Goal: Transaction & Acquisition: Purchase product/service

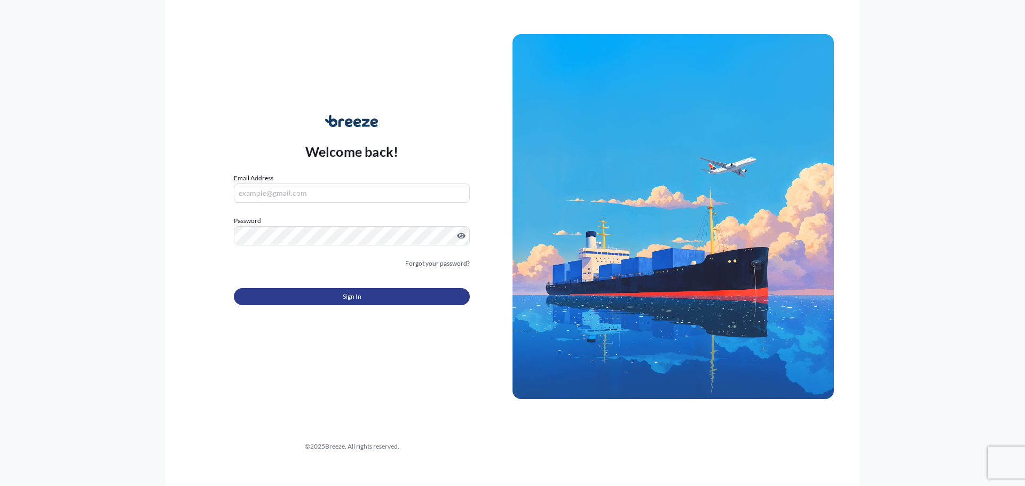
type input "[PERSON_NAME][EMAIL_ADDRESS][DOMAIN_NAME]"
click at [361, 296] on button "Sign In" at bounding box center [352, 296] width 236 height 17
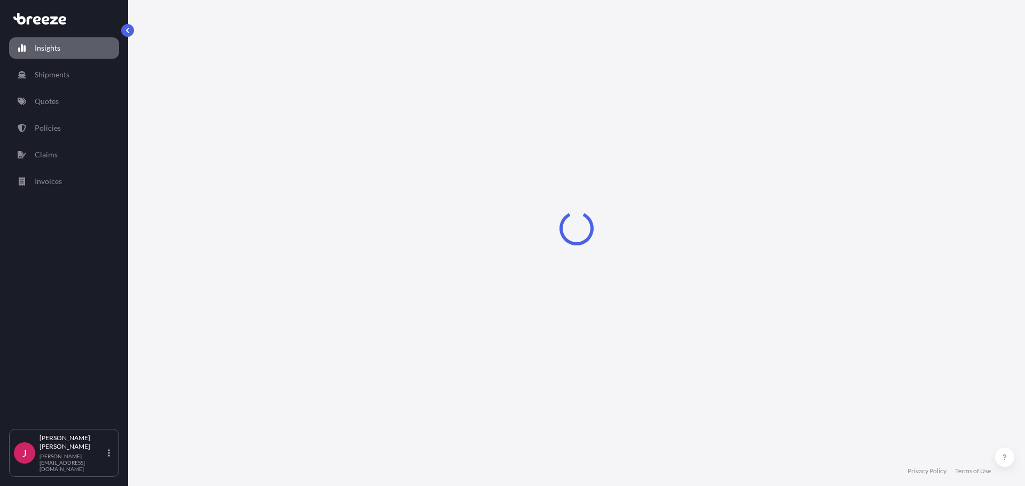
select select "2025"
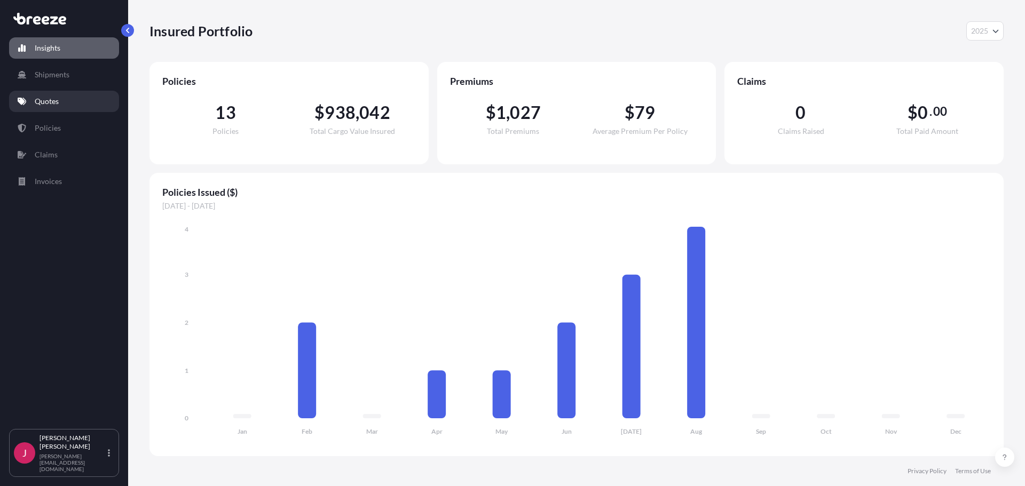
click at [54, 105] on p "Quotes" at bounding box center [47, 101] width 24 height 11
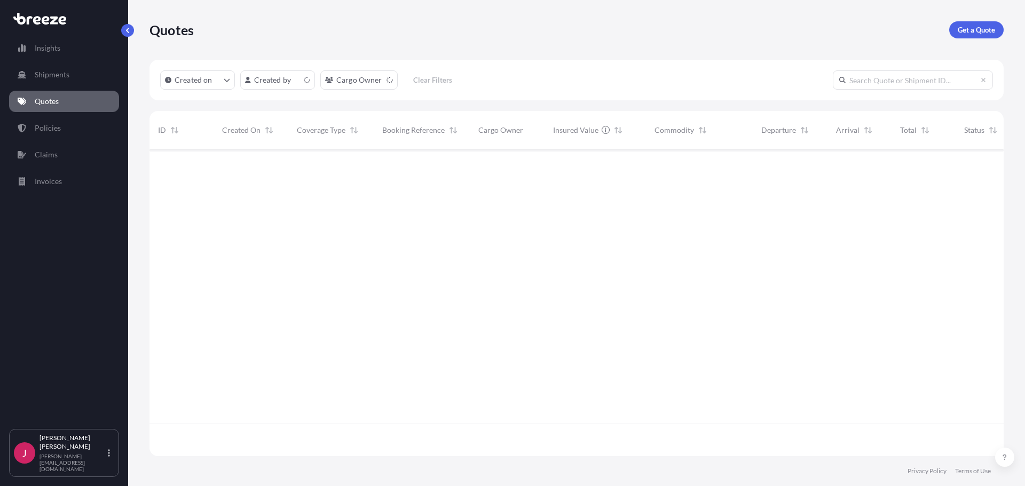
scroll to position [305, 846]
click at [971, 31] on p "Get a Quote" at bounding box center [976, 30] width 37 height 11
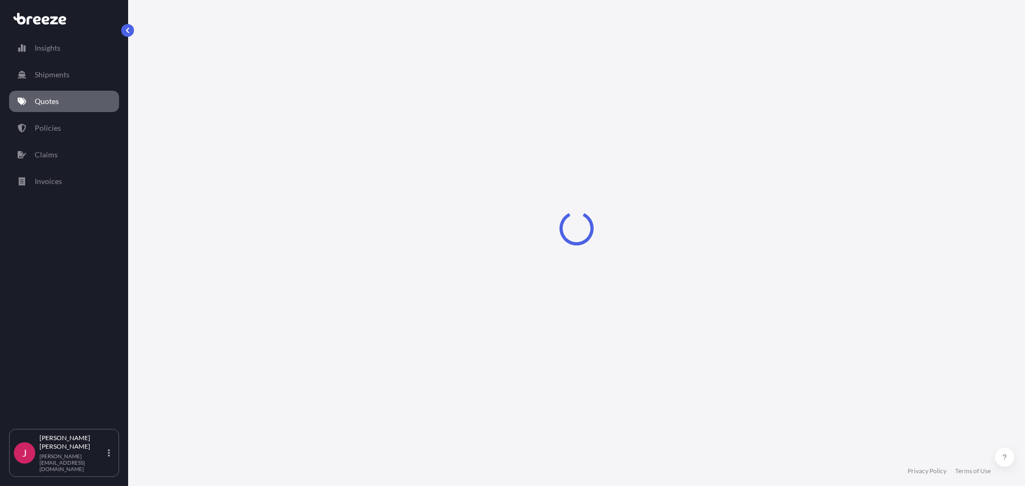
select select "Sea"
select select "1"
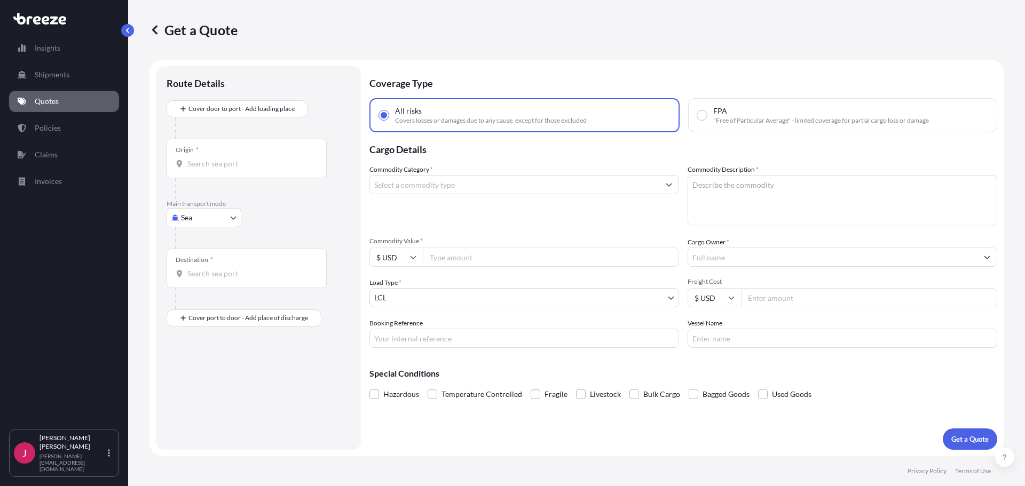
click at [200, 219] on body "Insights Shipments Quotes Policies Claims Invoices J [PERSON_NAME] [PERSON_NAME…" at bounding box center [512, 243] width 1025 height 486
click at [193, 283] on span "Road" at bounding box center [195, 284] width 17 height 11
select select "Road"
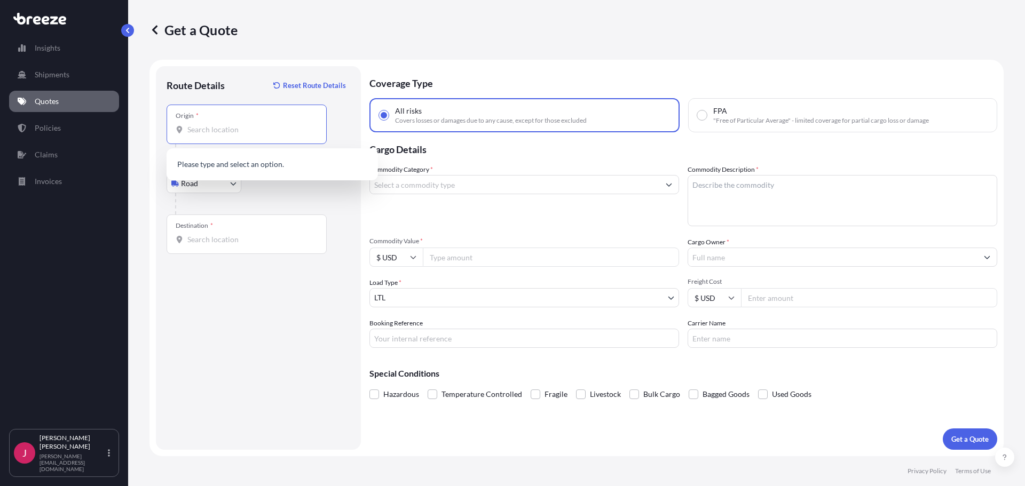
click at [209, 130] on input "Origin *" at bounding box center [250, 129] width 126 height 11
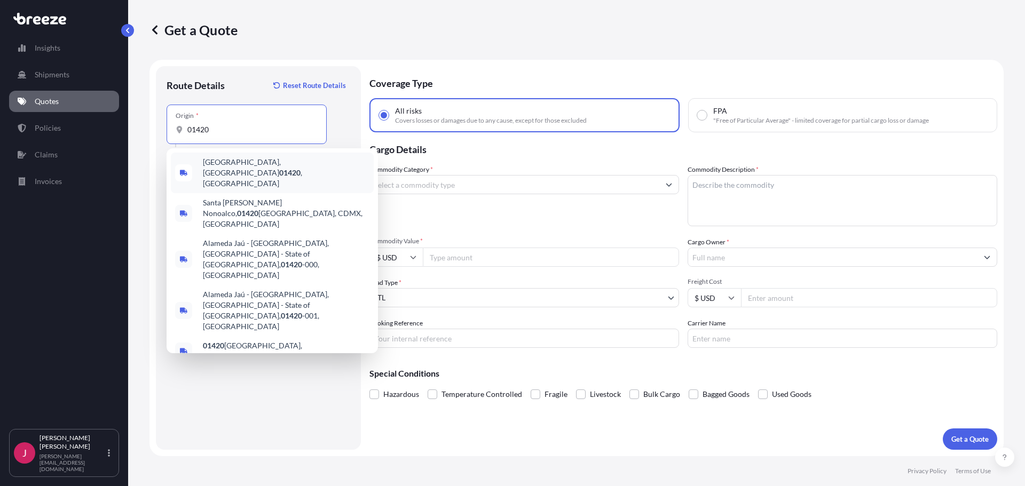
click at [246, 162] on span "[GEOGRAPHIC_DATA], [GEOGRAPHIC_DATA] 01420 , [GEOGRAPHIC_DATA]" at bounding box center [286, 173] width 167 height 32
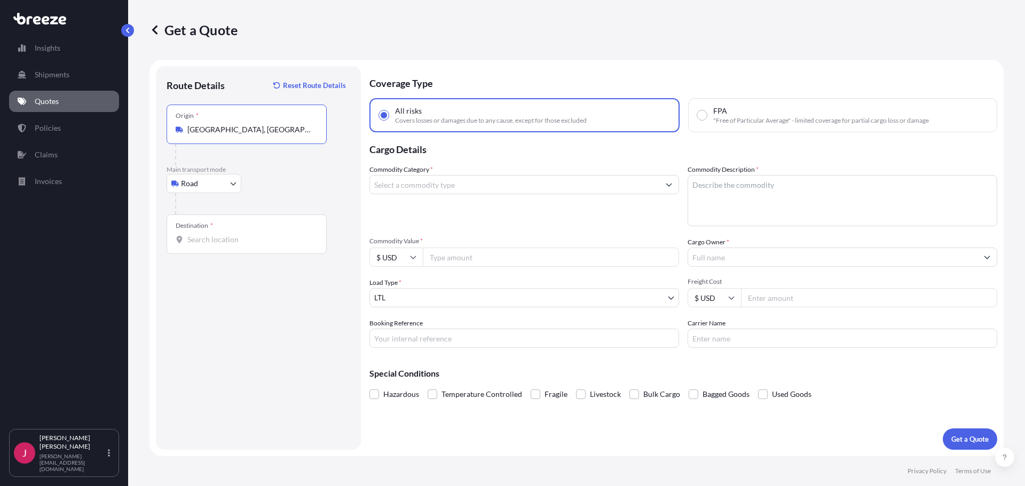
type input "[GEOGRAPHIC_DATA], [GEOGRAPHIC_DATA] 01420, [GEOGRAPHIC_DATA]"
click at [216, 231] on div "Destination *" at bounding box center [247, 235] width 160 height 40
click at [216, 234] on input "Destination *" at bounding box center [250, 239] width 126 height 11
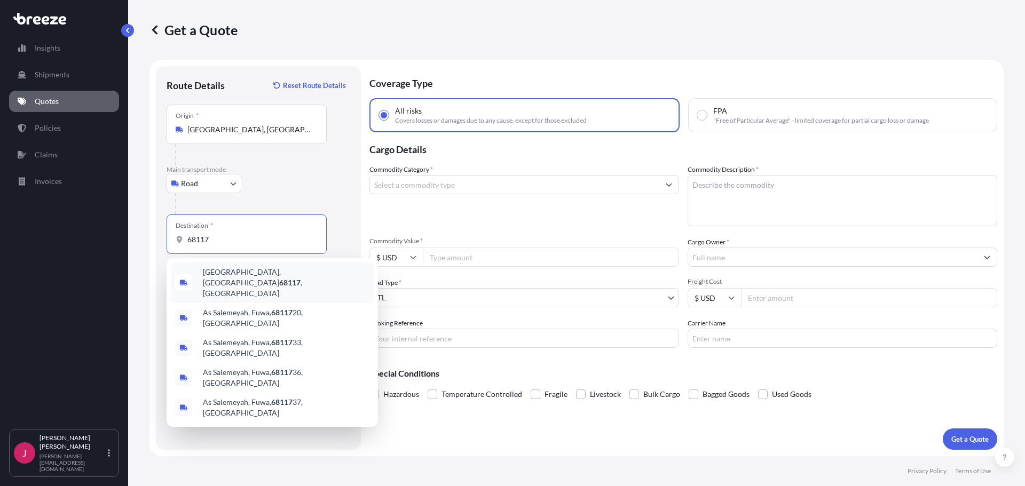
click at [236, 277] on span "[GEOGRAPHIC_DATA] , [GEOGRAPHIC_DATA]" at bounding box center [286, 283] width 167 height 32
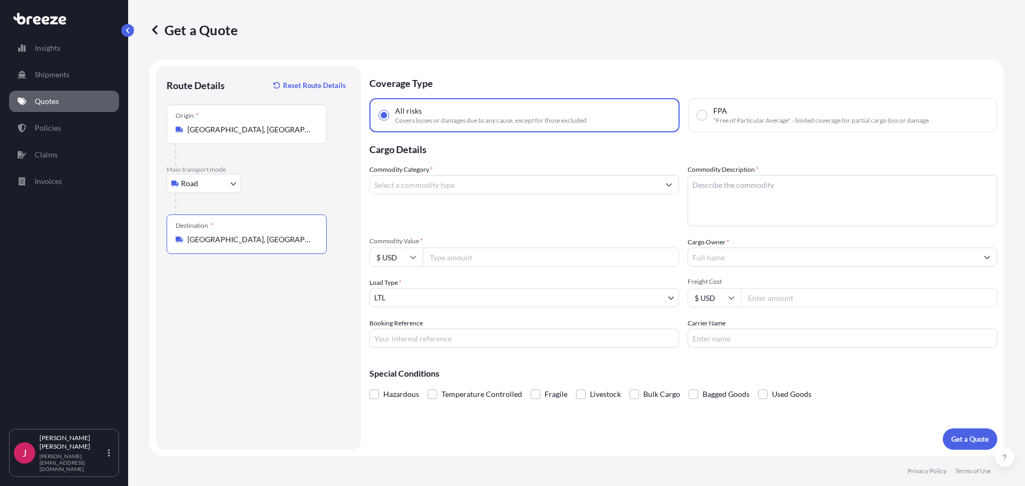
type input "[GEOGRAPHIC_DATA], [GEOGRAPHIC_DATA]"
click at [488, 185] on input "Commodity Category *" at bounding box center [514, 184] width 289 height 19
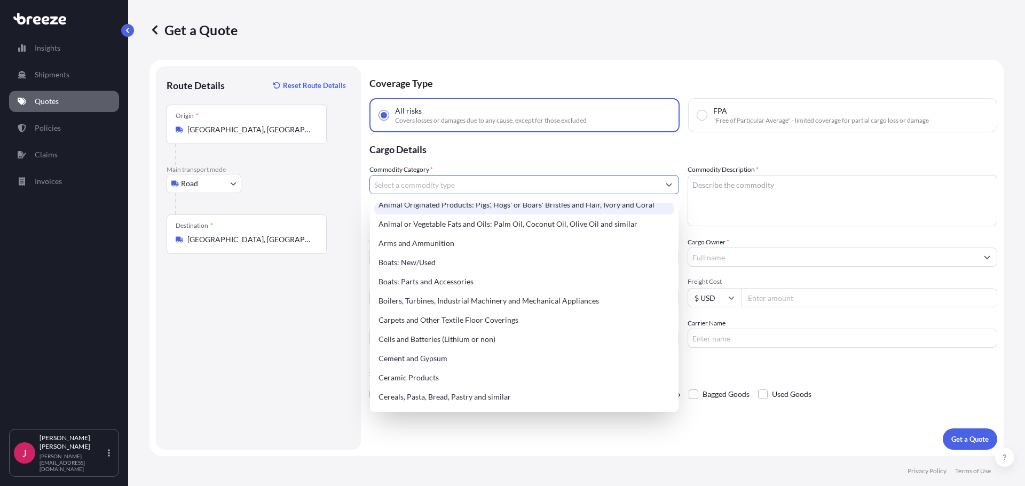
scroll to position [107, 0]
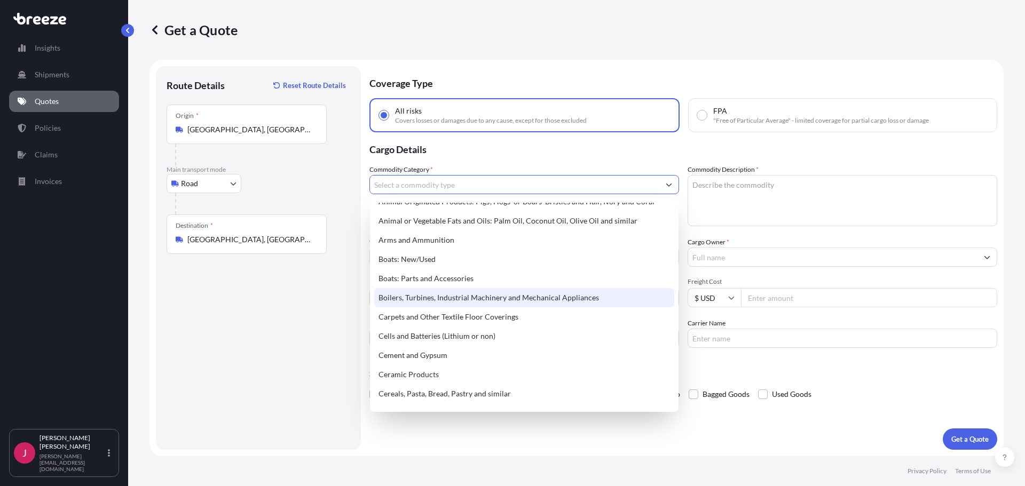
click at [496, 295] on div "Boilers, Turbines, Industrial Machinery and Mechanical Appliances" at bounding box center [524, 297] width 300 height 19
type input "Boilers, Turbines, Industrial Machinery and Mechanical Appliances"
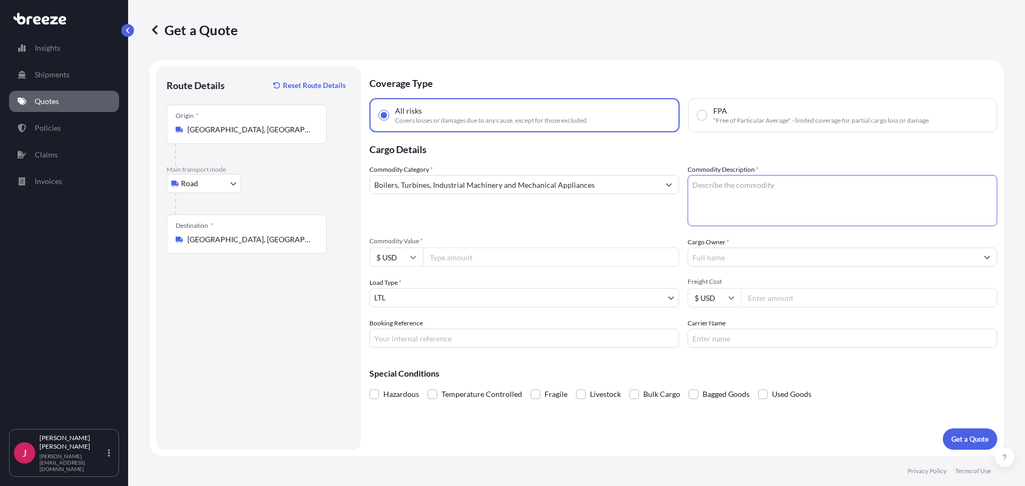
click at [727, 185] on textarea "Commodity Description *" at bounding box center [843, 200] width 310 height 51
type textarea "machinery parts"
click at [455, 258] on input "Commodity Value *" at bounding box center [551, 257] width 256 height 19
type input "48775"
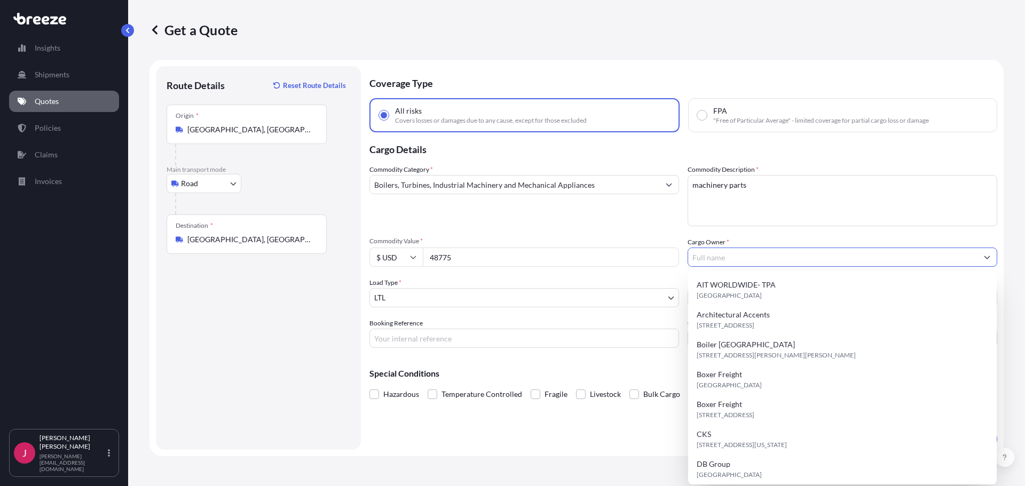
click at [753, 252] on input "Cargo Owner *" at bounding box center [832, 257] width 289 height 19
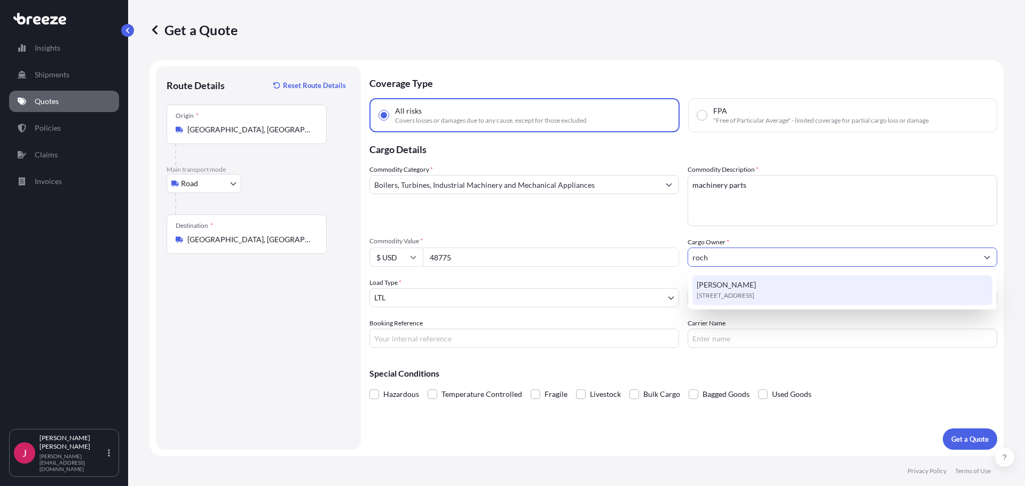
click at [710, 293] on span "[STREET_ADDRESS]" at bounding box center [726, 295] width 58 height 11
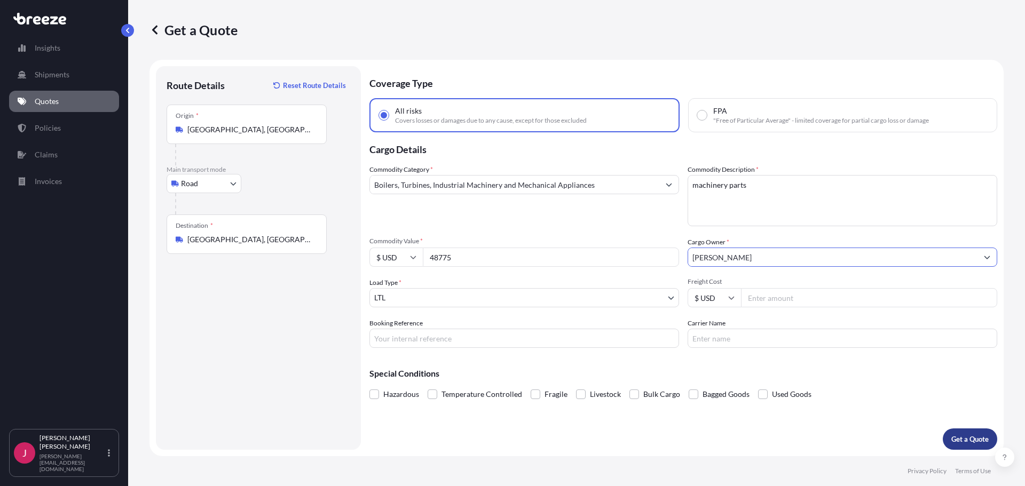
type input "[PERSON_NAME]"
click at [956, 446] on button "Get a Quote" at bounding box center [970, 439] width 54 height 21
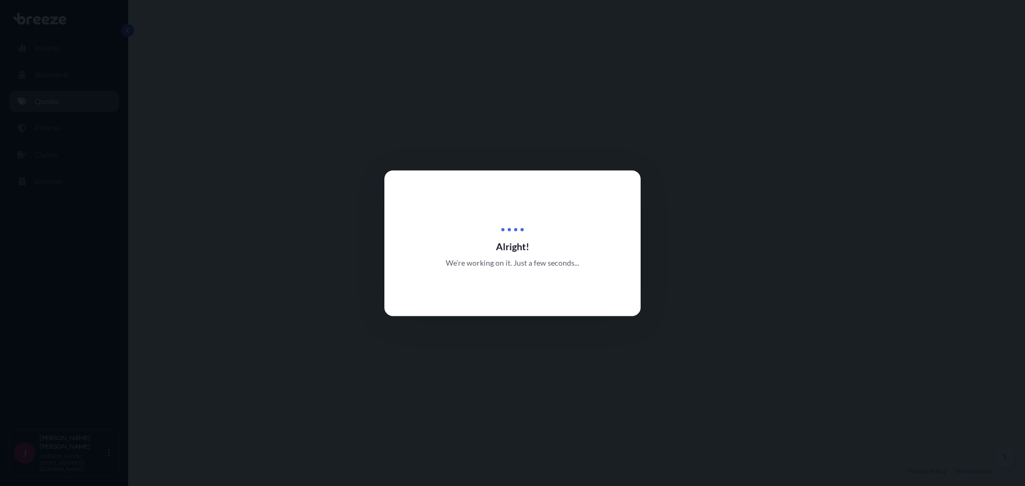
select select "Road"
select select "1"
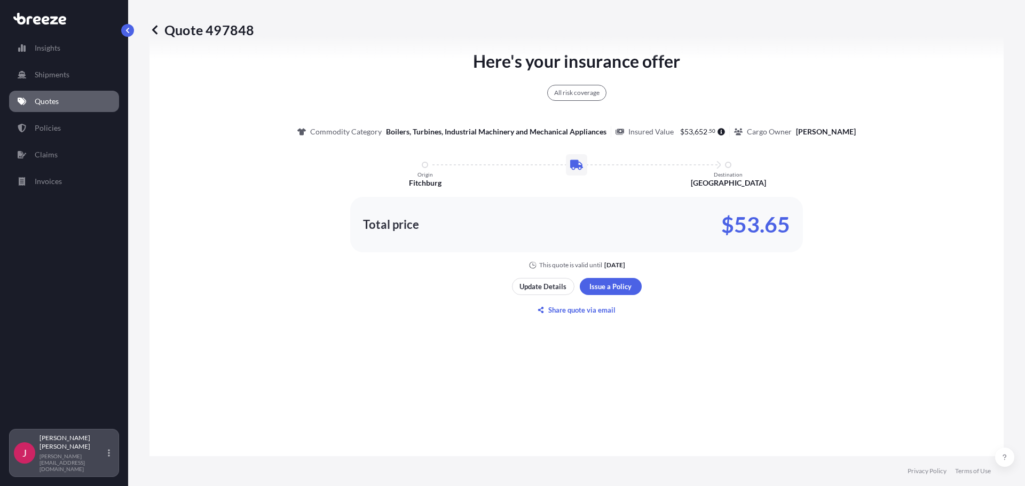
scroll to position [601, 0]
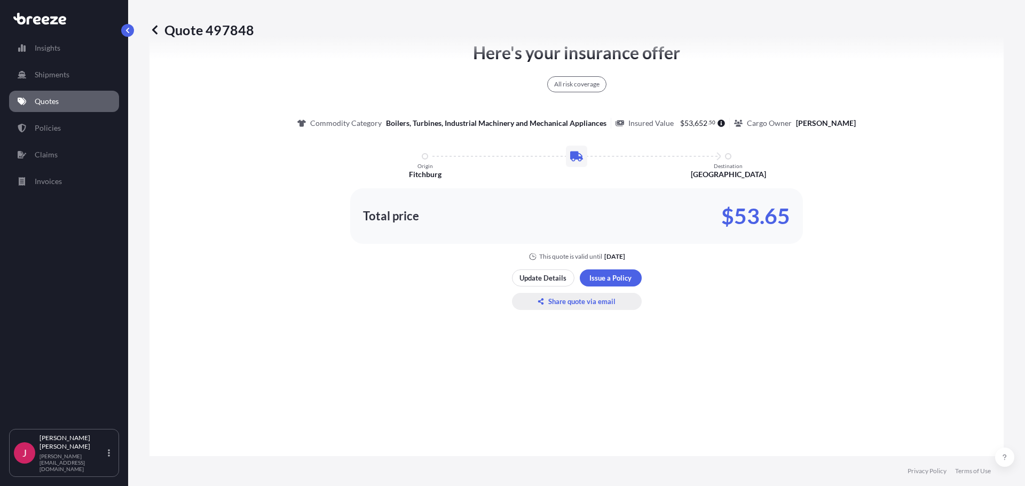
click at [567, 301] on p "Share quote via email" at bounding box center [581, 301] width 67 height 11
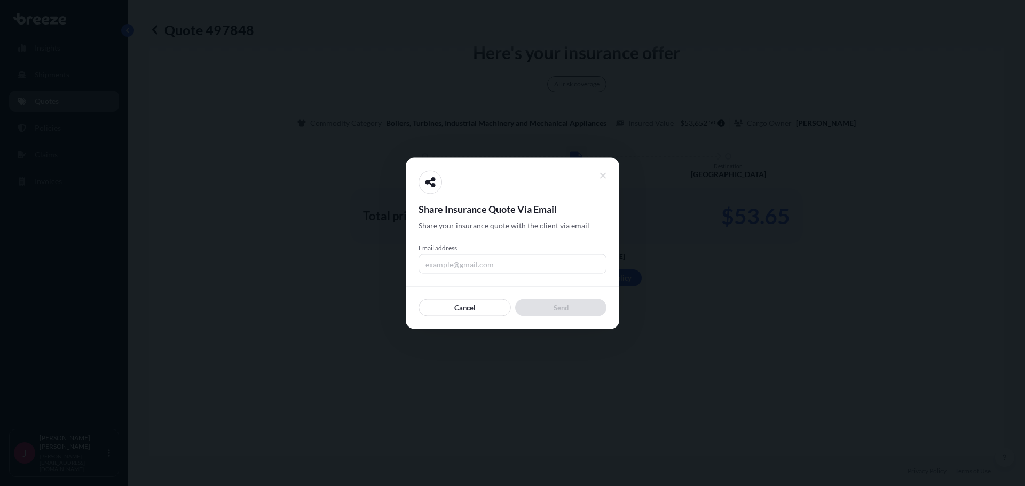
click at [472, 259] on input "Email address" at bounding box center [513, 263] width 188 height 19
type input "[PERSON_NAME][EMAIL_ADDRESS][DOMAIN_NAME]"
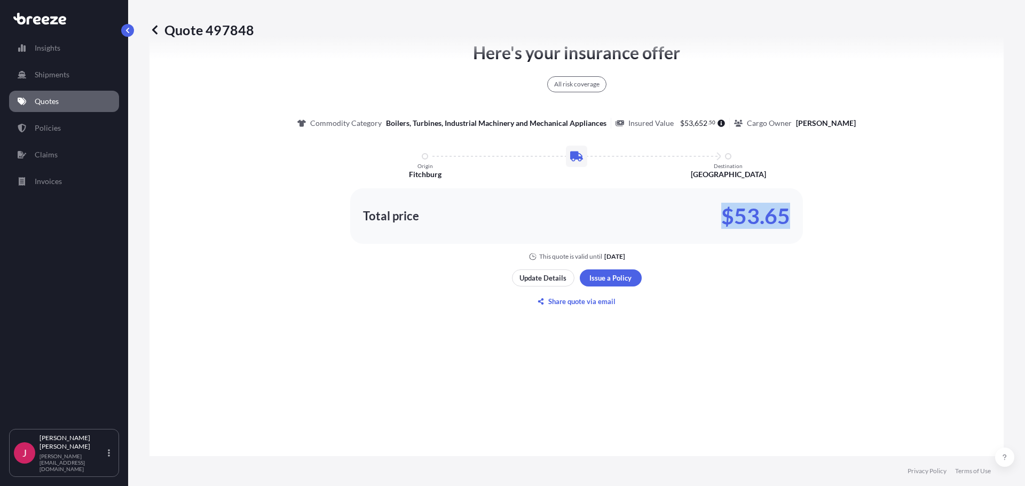
drag, startPoint x: 717, startPoint y: 227, endPoint x: 801, endPoint y: 218, distance: 84.3
click at [801, 218] on div "Here's your insurance offer All risk coverage Commodity Category Boilers, Turbi…" at bounding box center [576, 150] width 824 height 221
copy p "$53.65"
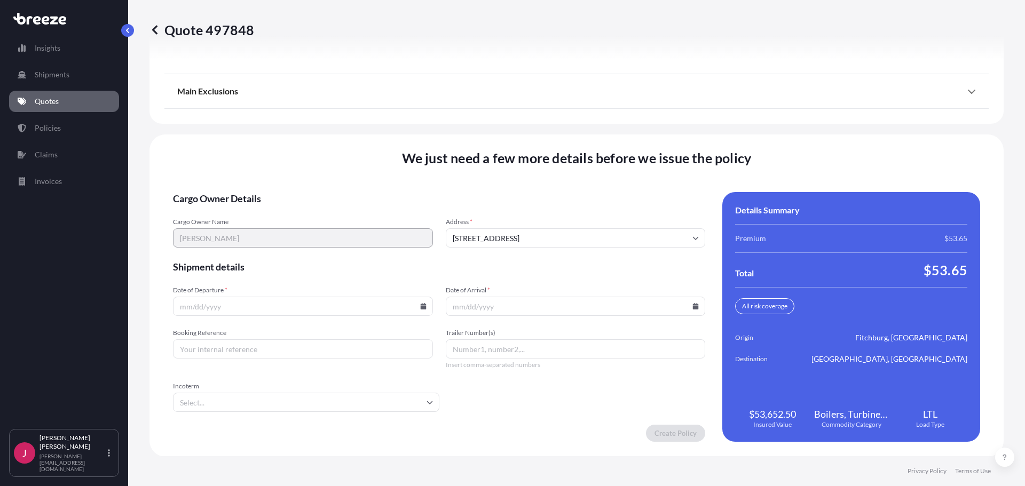
scroll to position [1367, 0]
click at [306, 310] on input "Date of Departure *" at bounding box center [303, 305] width 260 height 19
drag, startPoint x: 332, startPoint y: 295, endPoint x: 329, endPoint y: 303, distance: 8.4
click at [331, 296] on div "Date of Departure *" at bounding box center [303, 301] width 260 height 30
drag, startPoint x: 395, startPoint y: 306, endPoint x: 405, endPoint y: 307, distance: 10.2
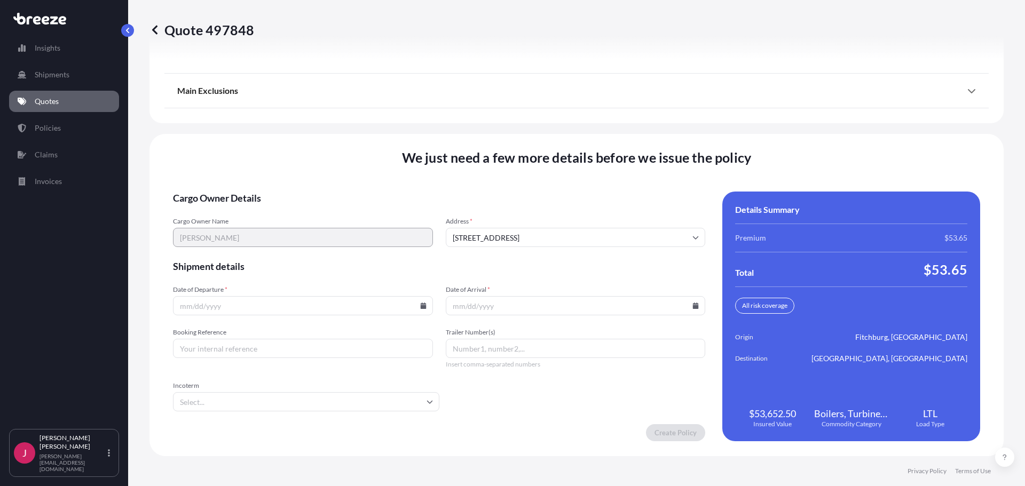
click at [397, 307] on input "Date of Departure *" at bounding box center [303, 305] width 260 height 19
click at [413, 307] on input "Date of Departure *" at bounding box center [303, 305] width 260 height 19
click at [422, 305] on icon at bounding box center [423, 306] width 6 height 6
click at [332, 250] on button "29" at bounding box center [326, 251] width 17 height 17
type input "[DATE]"
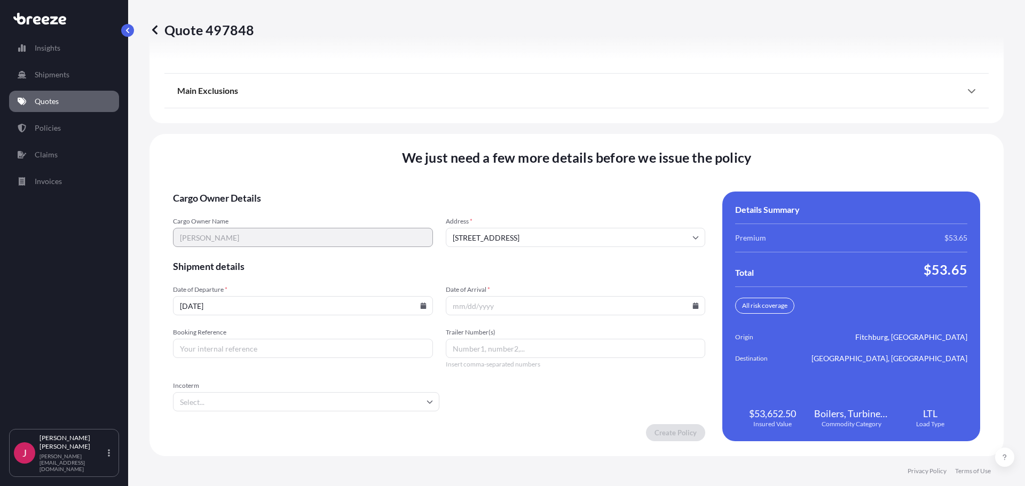
click at [693, 304] on icon at bounding box center [696, 306] width 6 height 6
click at [644, 127] on icon at bounding box center [644, 126] width 4 height 6
click at [594, 171] on button "5" at bounding box center [596, 170] width 17 height 17
type input "[DATE]"
click at [255, 347] on input "Booking Reference" at bounding box center [303, 348] width 260 height 19
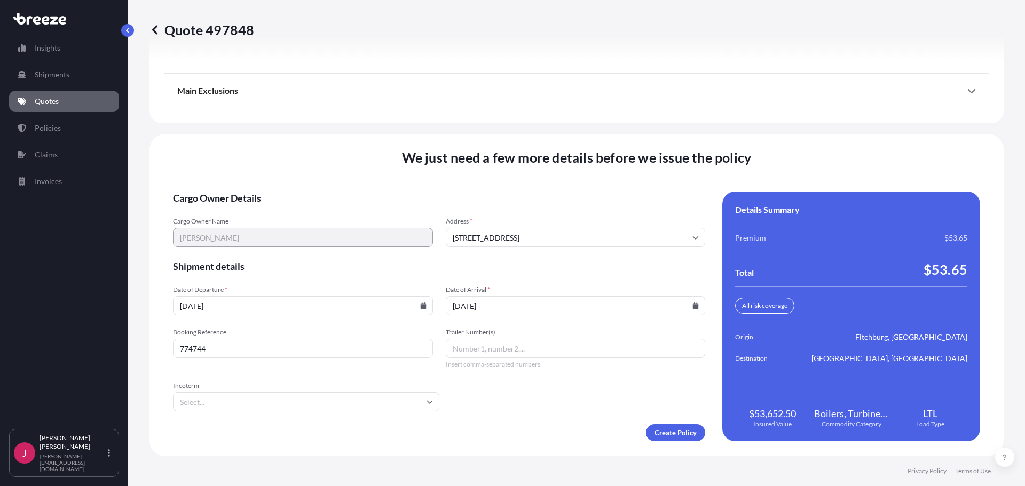
type input "774744"
click at [569, 399] on form "Cargo Owner Details Cargo Owner Name [PERSON_NAME] Address * [STREET_ADDRESS] S…" at bounding box center [439, 317] width 532 height 250
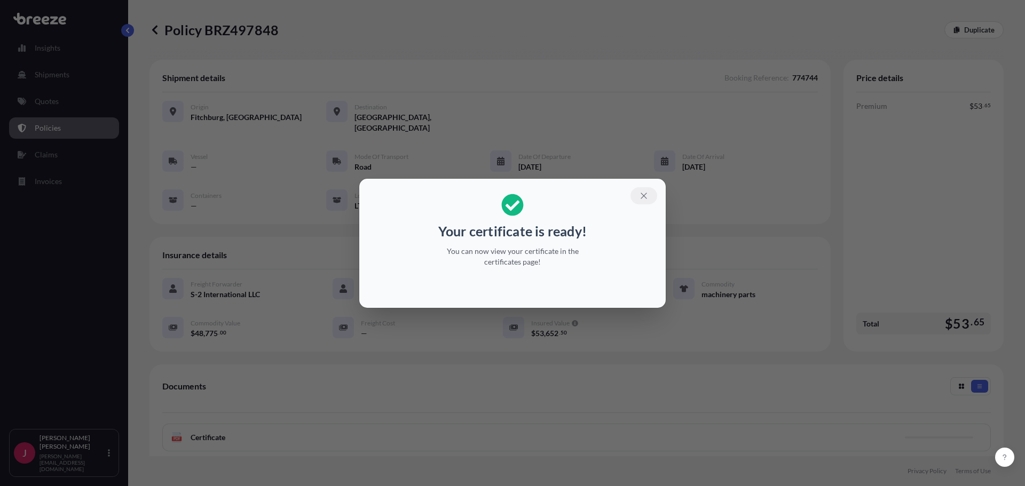
click at [647, 199] on icon "button" at bounding box center [644, 196] width 10 height 10
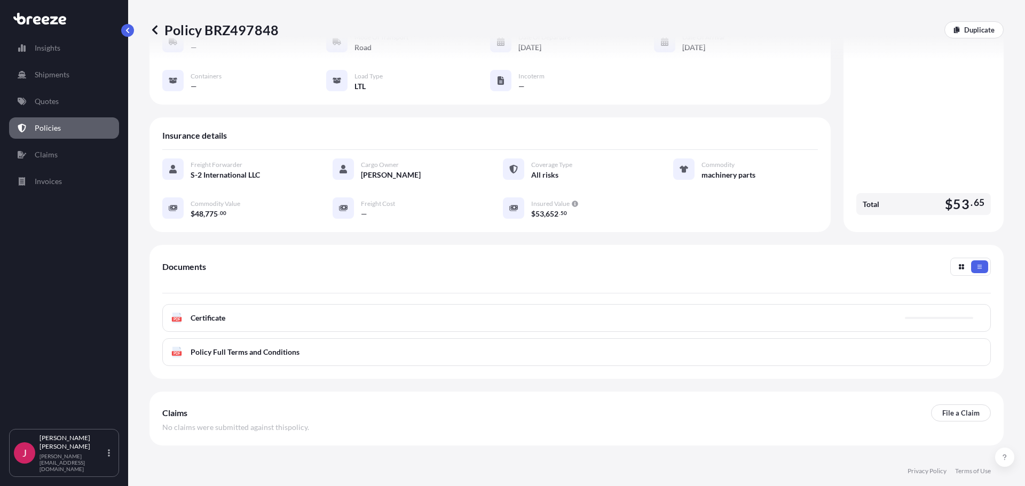
scroll to position [145, 0]
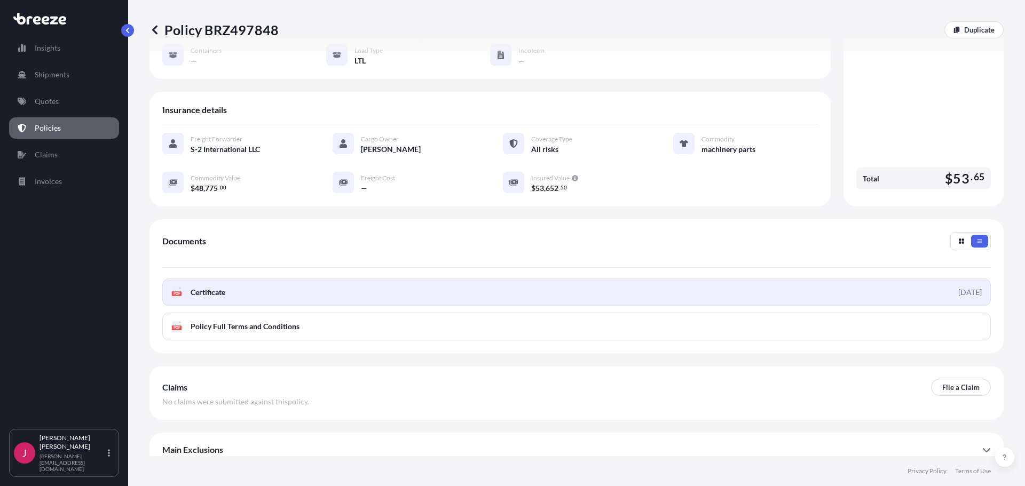
click at [630, 286] on link "PDF Certificate [DATE]" at bounding box center [576, 293] width 829 height 28
